Goal: Information Seeking & Learning: Learn about a topic

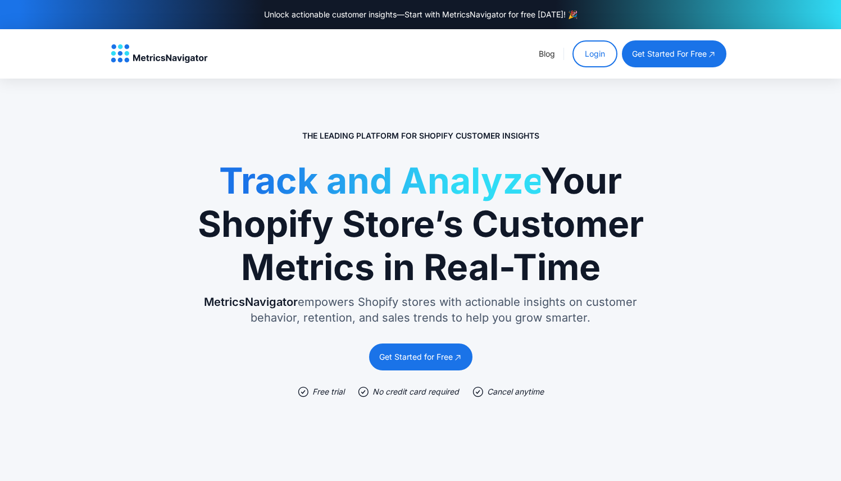
click at [602, 54] on link "Login" at bounding box center [595, 53] width 45 height 27
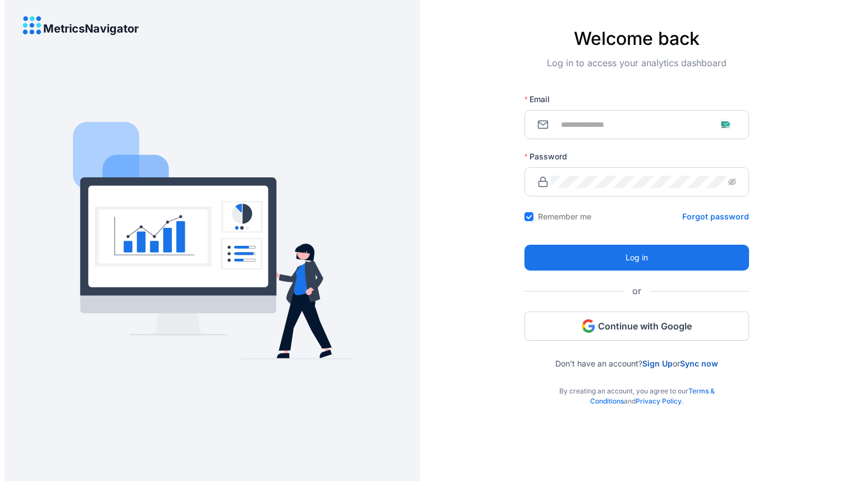
click at [596, 132] on span at bounding box center [637, 124] width 225 height 29
click at [600, 129] on input "Email" at bounding box center [643, 125] width 185 height 12
click at [574, 332] on button "Continue with Google" at bounding box center [637, 326] width 225 height 29
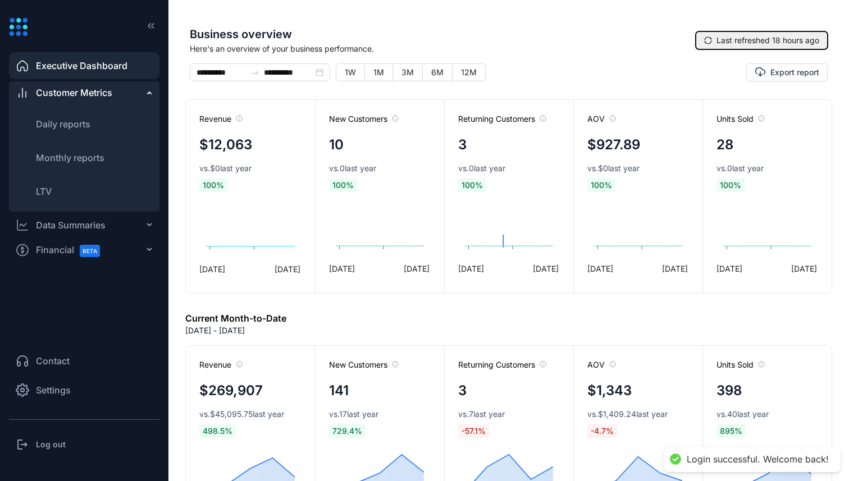
click at [769, 34] on span "Last refreshed 18 hours ago" at bounding box center [768, 40] width 103 height 12
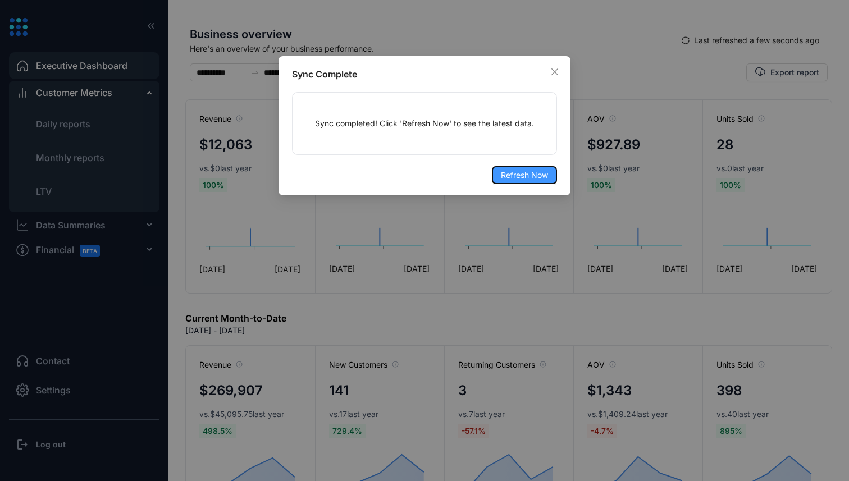
click at [516, 179] on span "Refresh Now" at bounding box center [524, 175] width 47 height 12
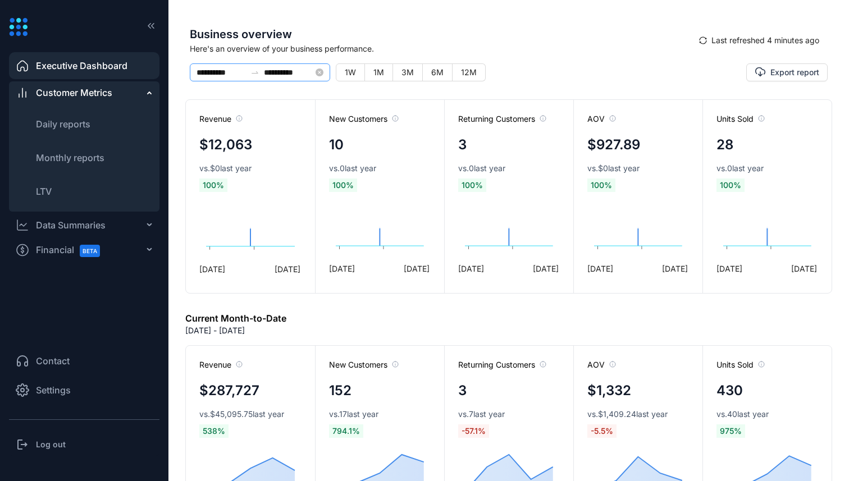
click at [258, 78] on div "**********" at bounding box center [260, 72] width 140 height 18
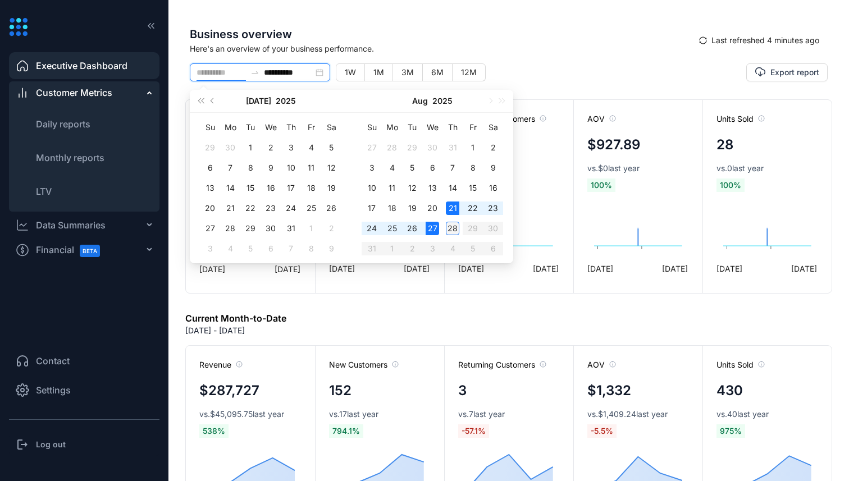
type input "**********"
click at [458, 226] on div "28" at bounding box center [452, 228] width 13 height 13
type input "**********"
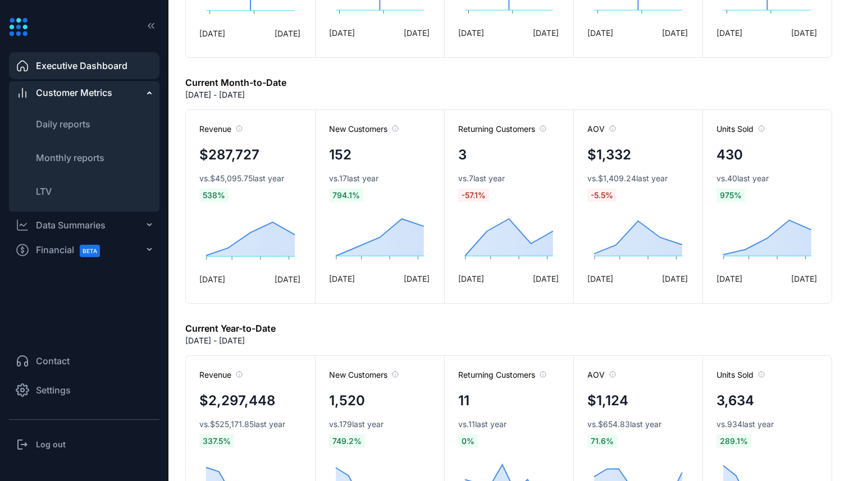
scroll to position [567, 0]
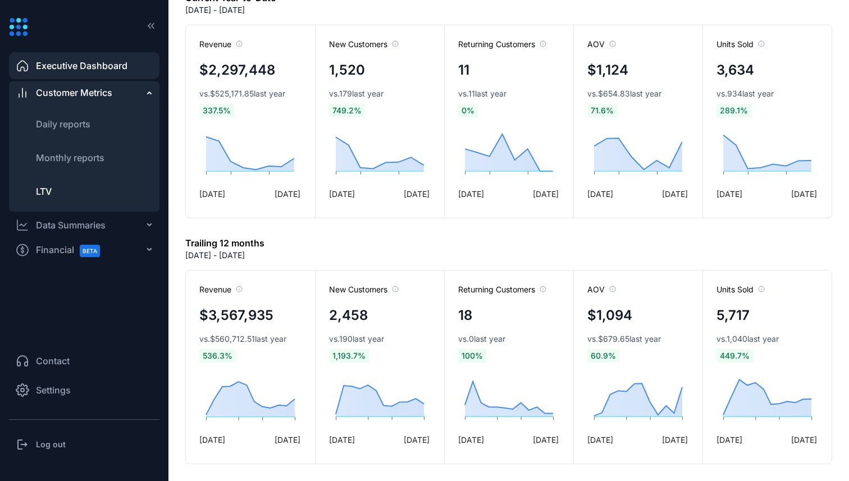
click at [67, 190] on li "LTV" at bounding box center [84, 191] width 151 height 27
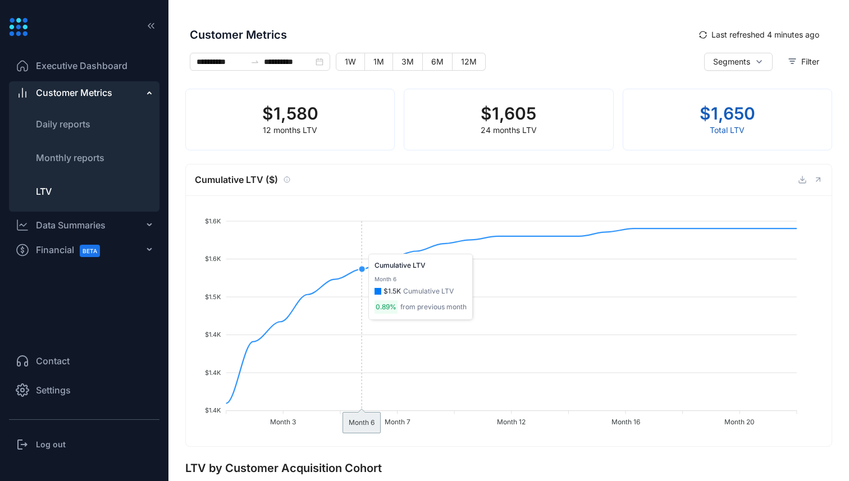
scroll to position [704, 0]
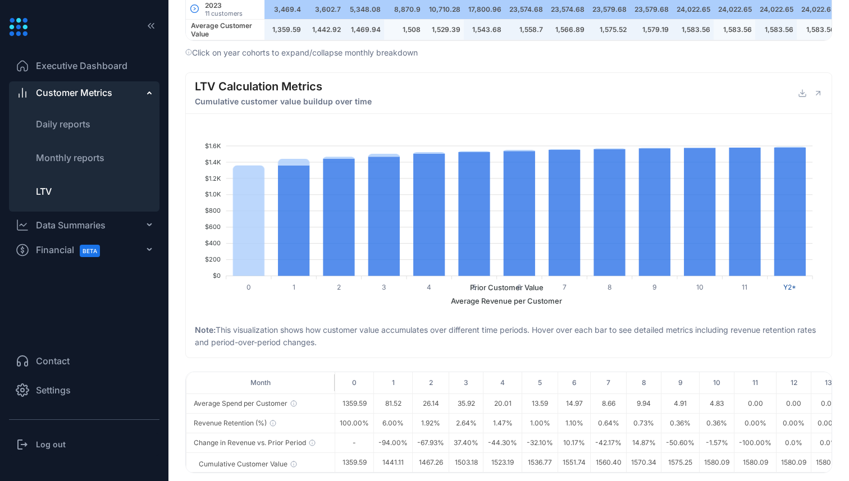
click at [102, 73] on li "Executive Dashboard" at bounding box center [84, 65] width 151 height 27
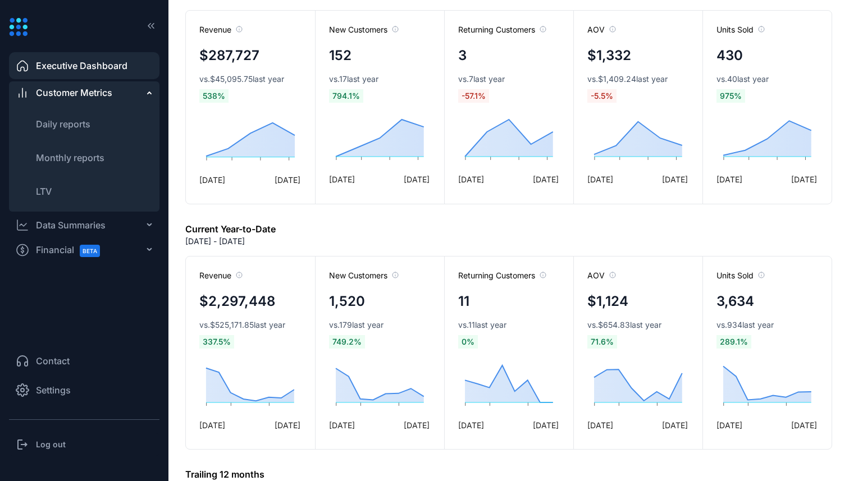
scroll to position [567, 0]
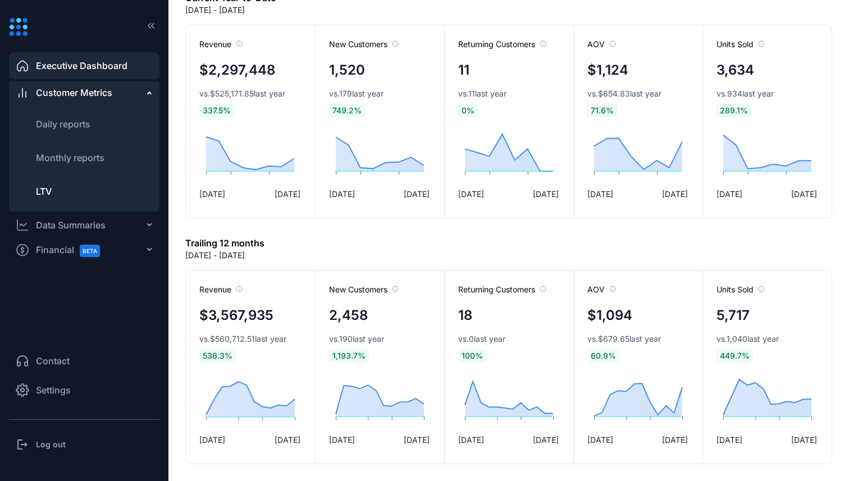
click at [70, 199] on li "LTV" at bounding box center [84, 191] width 151 height 27
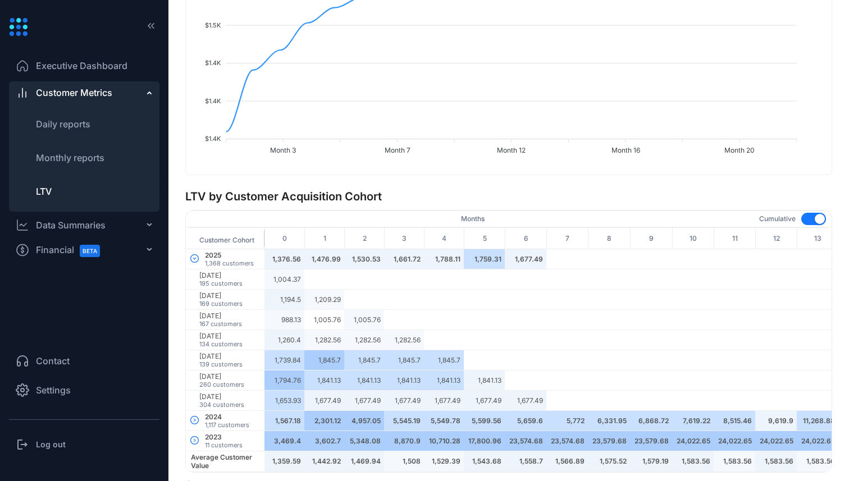
scroll to position [704, 0]
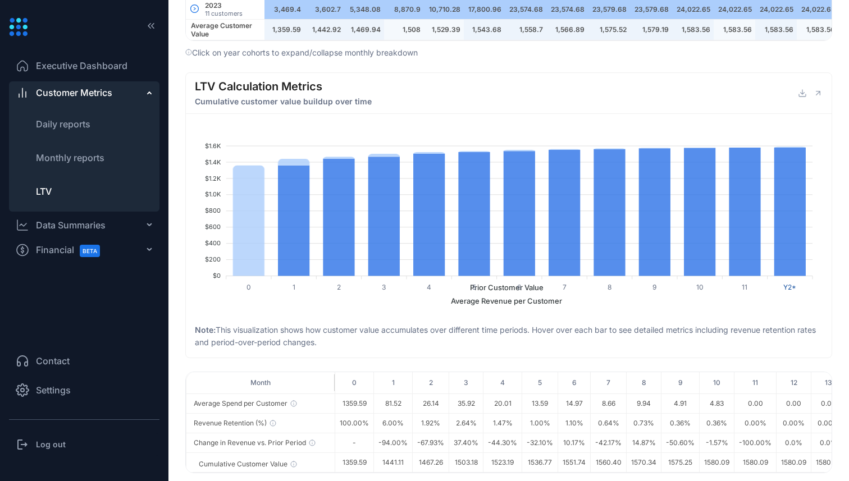
click at [462, 292] on span "Prior Customer Value" at bounding box center [503, 287] width 82 height 9
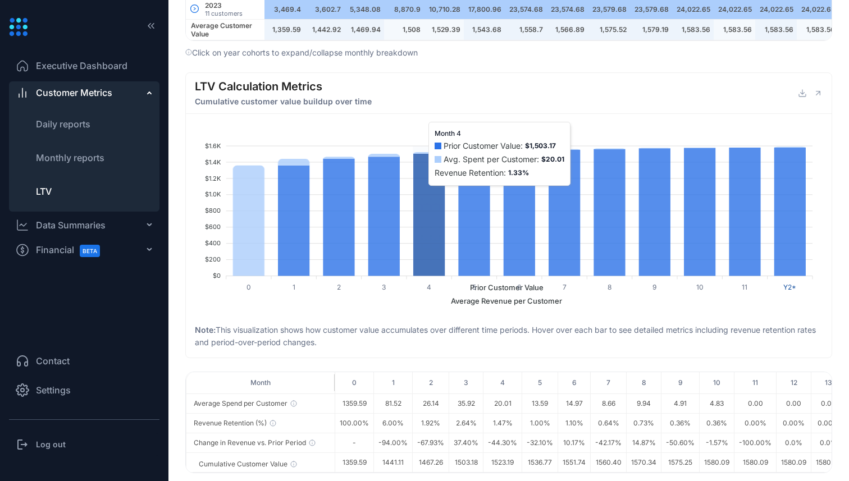
click at [421, 181] on icon at bounding box center [429, 215] width 31 height 122
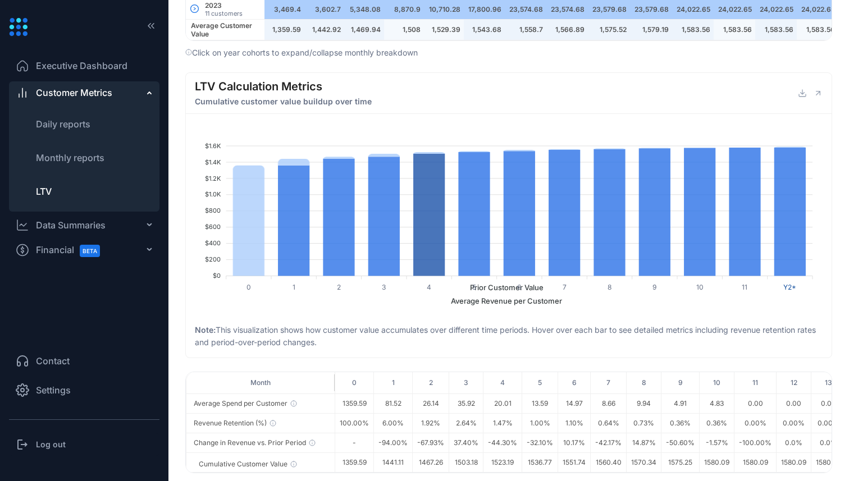
click at [53, 365] on span "Contact" at bounding box center [53, 361] width 34 height 13
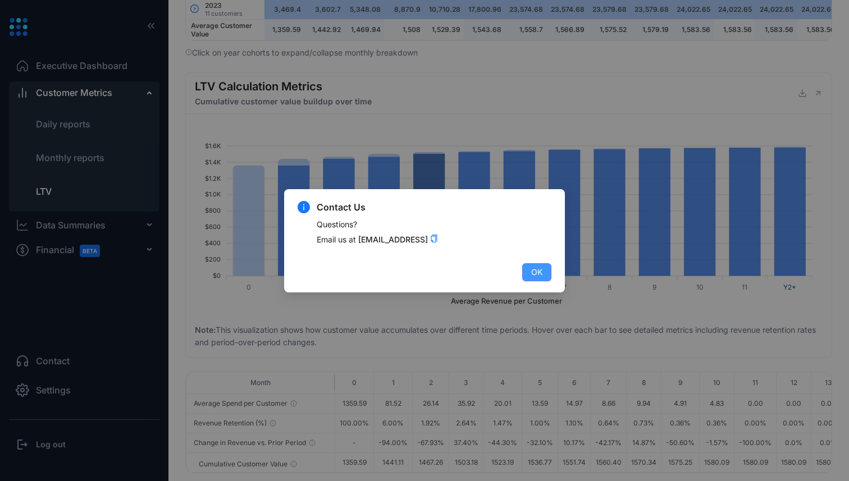
click at [544, 277] on button "OK" at bounding box center [537, 273] width 29 height 18
